Goal: Task Accomplishment & Management: Use online tool/utility

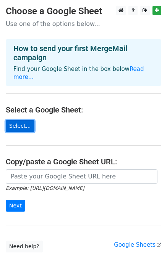
click at [24, 120] on link "Select..." at bounding box center [20, 126] width 29 height 12
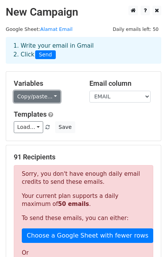
click at [49, 95] on link "Copy/paste..." at bounding box center [37, 97] width 47 height 12
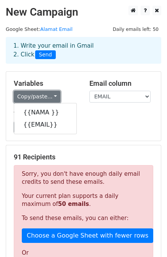
click at [49, 95] on link "Copy/paste..." at bounding box center [37, 97] width 47 height 12
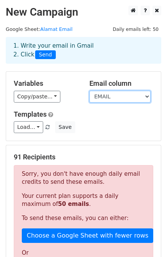
click at [117, 97] on select "NAMA EMAIL" at bounding box center [119, 97] width 61 height 12
click at [134, 99] on select "NAMA EMAIL" at bounding box center [119, 97] width 61 height 12
select select "NAMA"
click at [89, 91] on select "NAMA EMAIL" at bounding box center [119, 97] width 61 height 12
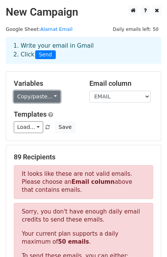
click at [49, 97] on link "Copy/paste..." at bounding box center [37, 97] width 47 height 12
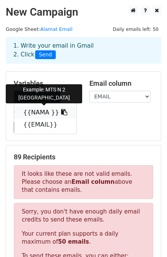
click at [42, 112] on link "{{NAMA }}" at bounding box center [45, 113] width 62 height 12
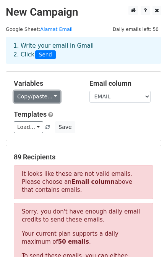
click at [48, 95] on link "Copy/paste..." at bounding box center [37, 97] width 47 height 12
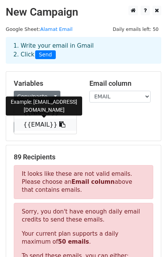
click at [39, 122] on link "{{EMAIL}}" at bounding box center [45, 125] width 62 height 12
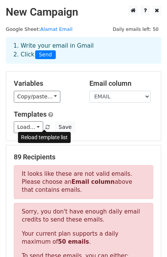
click at [45, 128] on span at bounding box center [47, 127] width 4 height 5
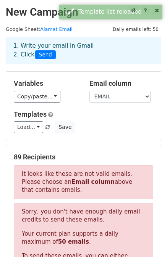
click at [38, 129] on link "Load..." at bounding box center [28, 127] width 29 height 12
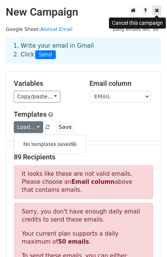
click at [158, 11] on icon at bounding box center [157, 10] width 4 height 5
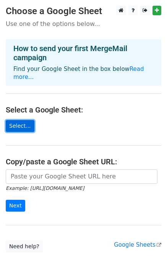
click at [20, 120] on link "Select..." at bounding box center [20, 126] width 29 height 12
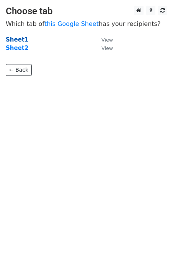
click at [17, 39] on strong "Sheet1" at bounding box center [17, 39] width 23 height 7
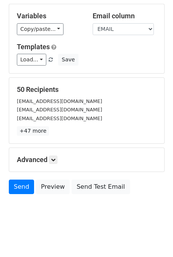
scroll to position [69, 0]
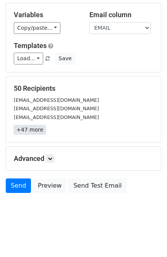
click at [34, 130] on link "+47 more" at bounding box center [30, 130] width 32 height 10
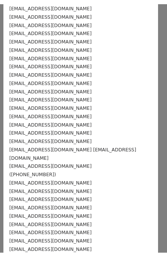
scroll to position [0, 0]
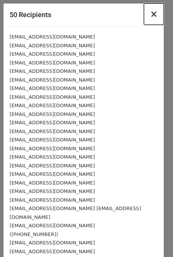
click at [150, 15] on span "×" at bounding box center [154, 14] width 8 height 11
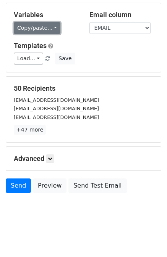
click at [44, 29] on link "Copy/paste..." at bounding box center [37, 28] width 47 height 12
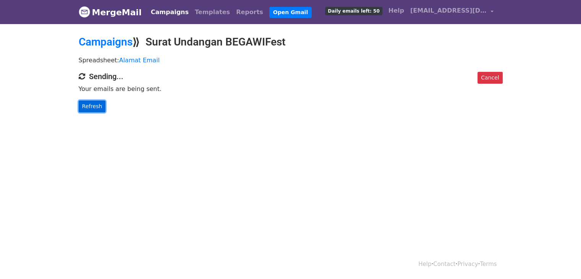
click at [88, 107] on link "Refresh" at bounding box center [92, 106] width 27 height 12
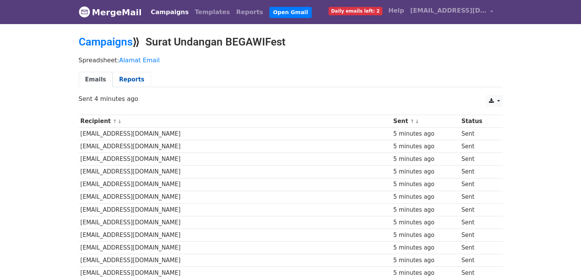
click at [131, 79] on link "Reports" at bounding box center [132, 80] width 38 height 16
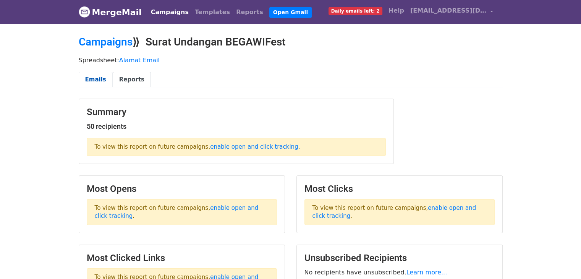
click at [98, 79] on link "Emails" at bounding box center [96, 80] width 34 height 16
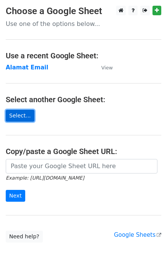
click at [20, 114] on link "Select..." at bounding box center [20, 116] width 29 height 12
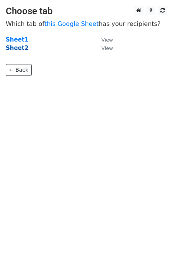
click at [15, 48] on strong "Sheet2" at bounding box center [17, 48] width 23 height 7
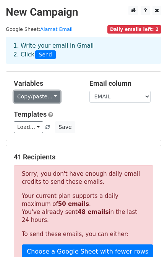
click at [50, 95] on link "Copy/paste..." at bounding box center [37, 97] width 47 height 12
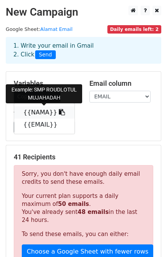
click at [39, 112] on link "{{NAMA}}" at bounding box center [44, 113] width 60 height 12
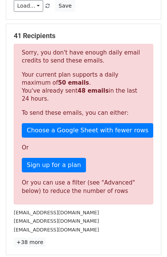
scroll to position [153, 0]
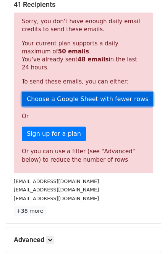
click at [88, 100] on link "Choose a Google Sheet with fewer rows" at bounding box center [87, 99] width 131 height 15
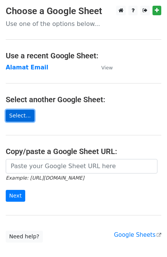
click at [17, 116] on link "Select..." at bounding box center [20, 116] width 29 height 12
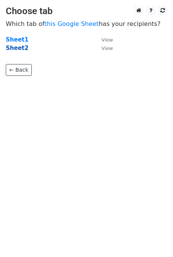
click at [14, 49] on strong "Sheet2" at bounding box center [17, 48] width 23 height 7
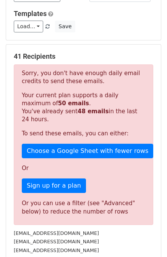
scroll to position [115, 0]
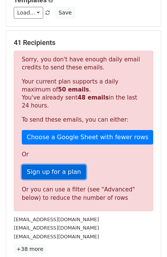
click at [57, 172] on link "Sign up for a plan" at bounding box center [54, 172] width 64 height 15
